Goal: Transaction & Acquisition: Download file/media

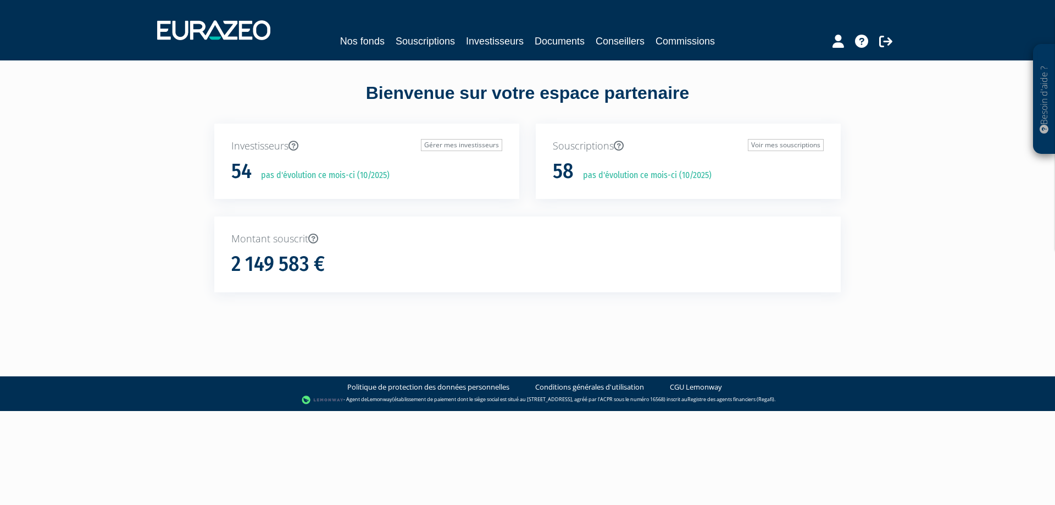
drag, startPoint x: 1053, startPoint y: 260, endPoint x: 706, endPoint y: 154, distance: 362.9
click at [1048, 254] on div "Besoin d'aide ? × J'ai besoin d'aide Si vous avez une question à propos du fonc…" at bounding box center [527, 166] width 1055 height 332
click at [551, 43] on link "Documents" at bounding box center [560, 41] width 50 height 15
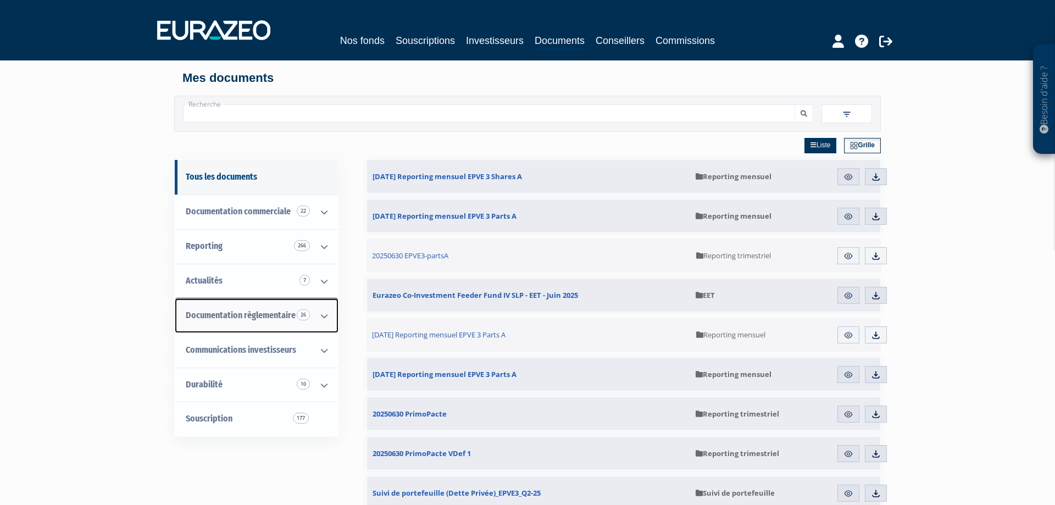
click at [269, 308] on link "Documentation règlementaire 26" at bounding box center [257, 315] width 164 height 35
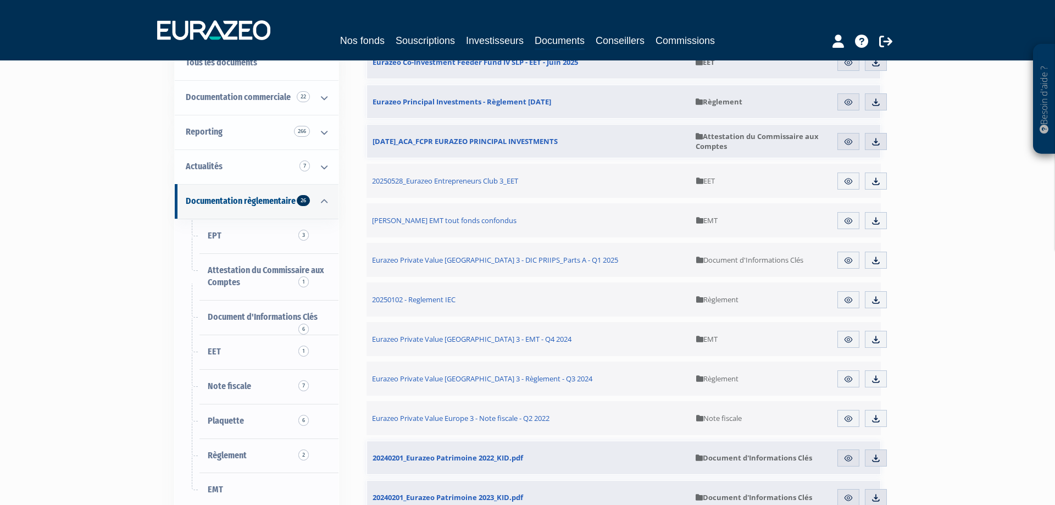
scroll to position [280, 0]
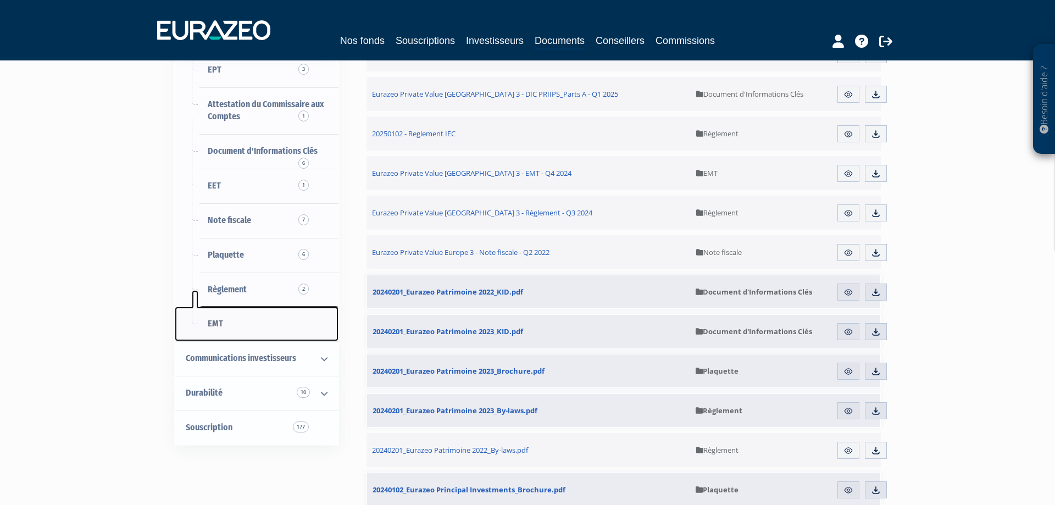
click at [240, 328] on link "EMT" at bounding box center [257, 324] width 164 height 35
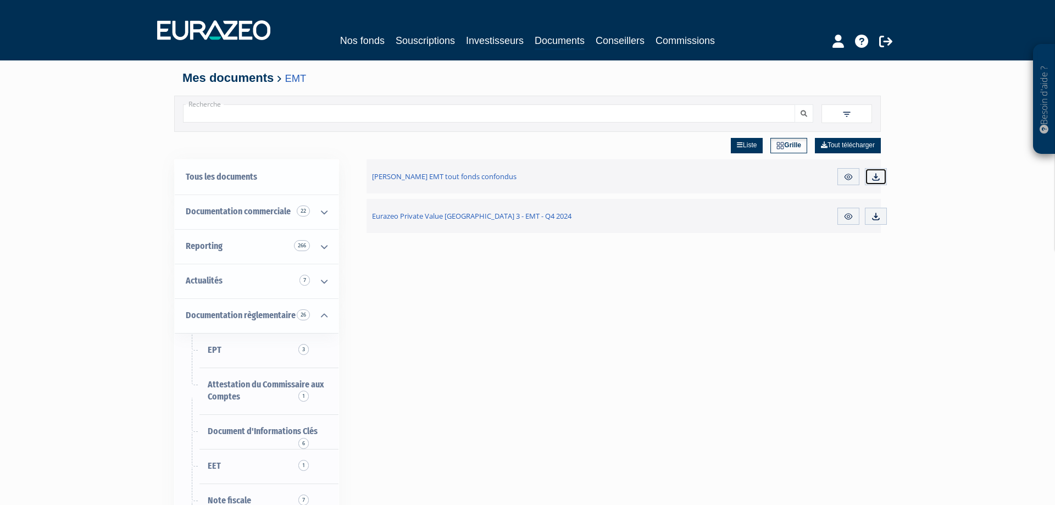
click at [869, 176] on link "Télécharger" at bounding box center [876, 177] width 22 height 18
